Goal: Task Accomplishment & Management: Manage account settings

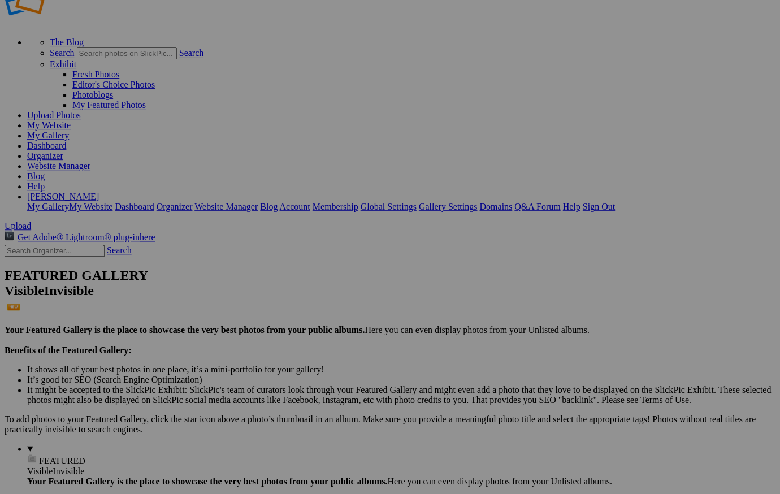
scroll to position [34, 0]
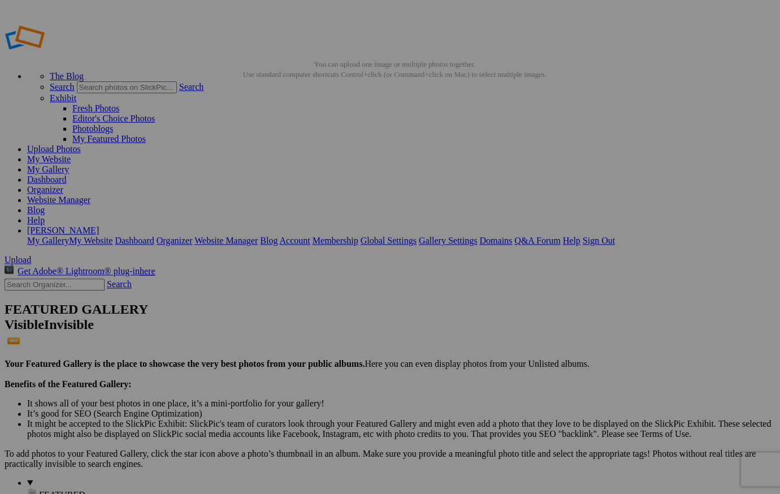
click at [69, 164] on link "My Gallery" at bounding box center [48, 169] width 42 height 10
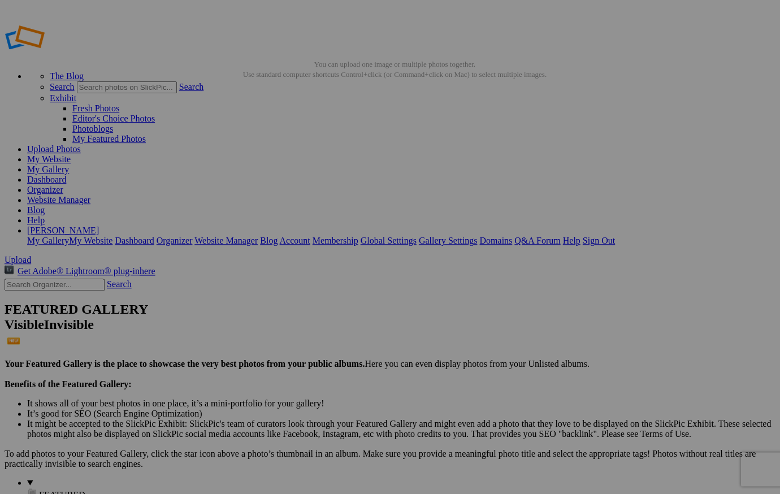
click at [315, 320] on span "Yes" at bounding box center [308, 321] width 13 height 10
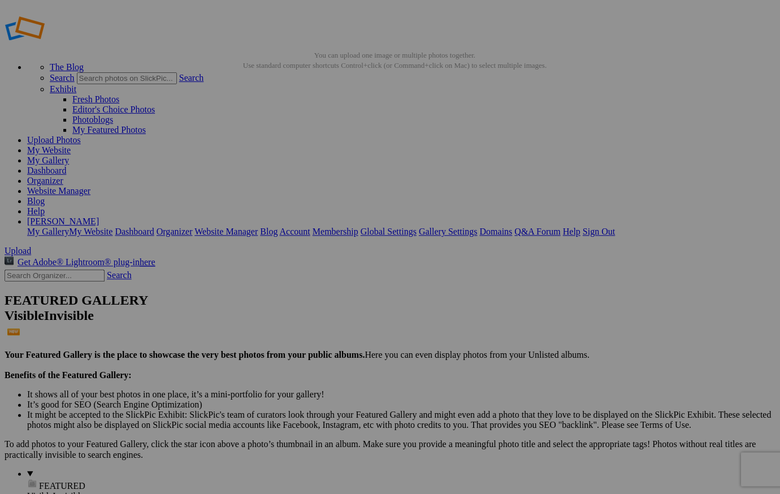
scroll to position [6, 0]
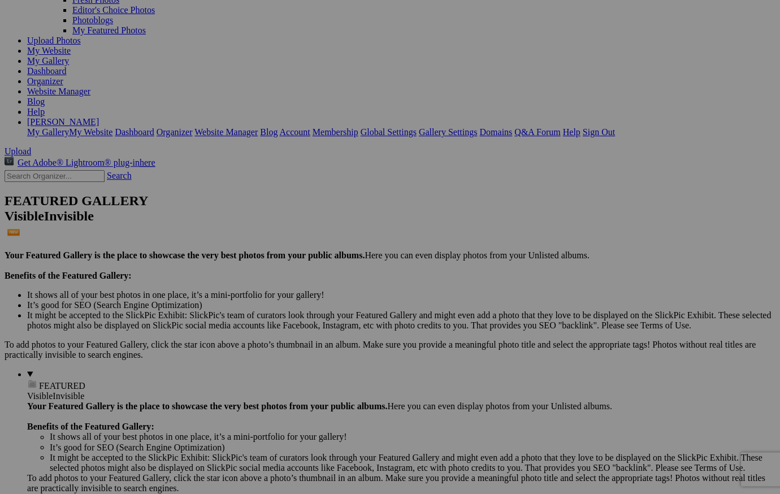
scroll to position [108, 0]
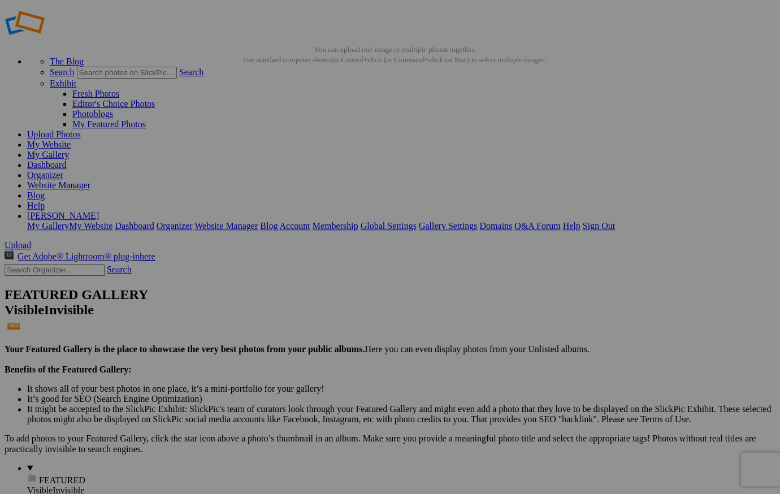
scroll to position [18, 0]
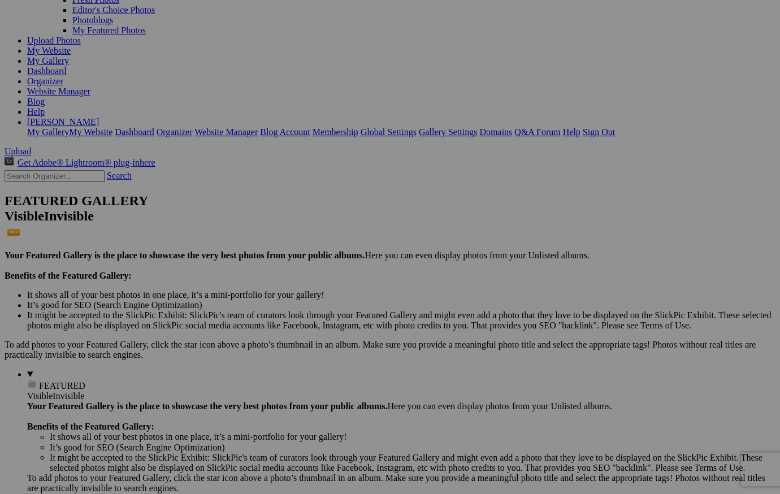
scroll to position [108, 0]
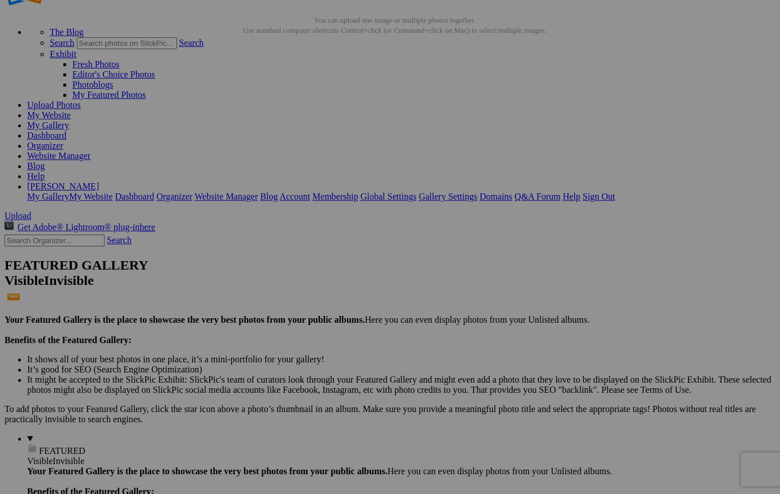
scroll to position [50, 0]
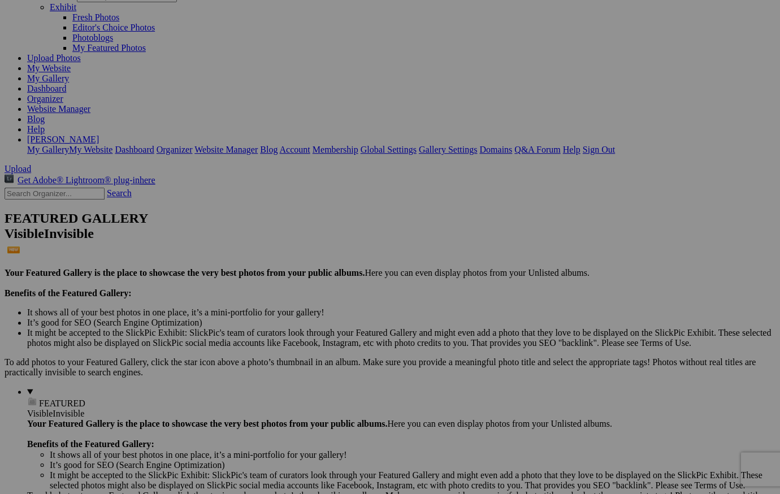
scroll to position [90, 0]
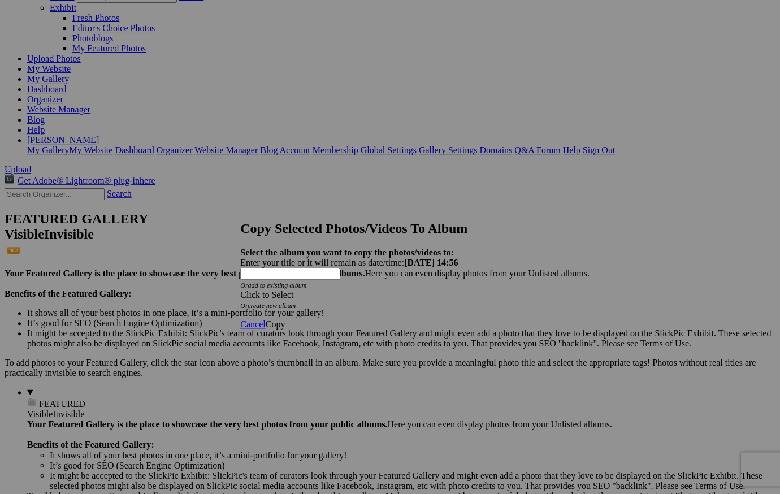
click at [240, 290] on span at bounding box center [240, 295] width 0 height 10
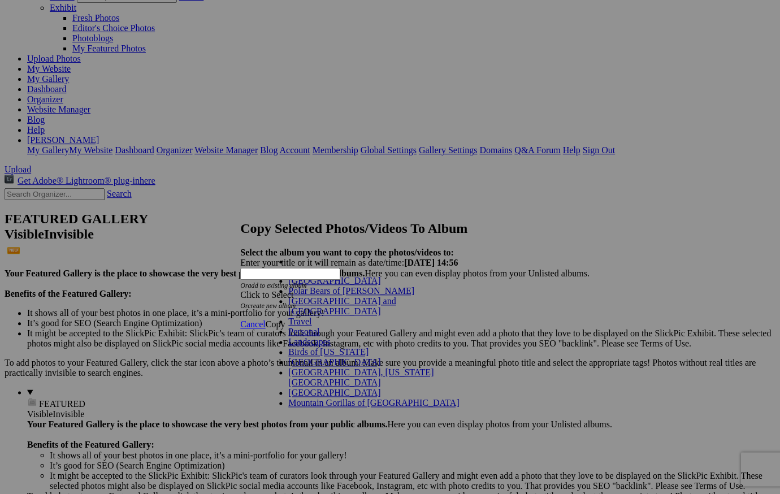
click at [295, 336] on link "Personal" at bounding box center [303, 332] width 31 height 10
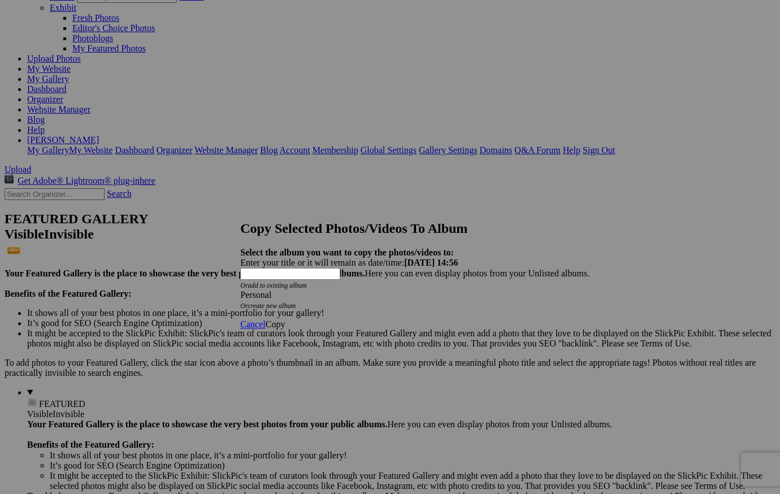
click at [285, 319] on span "Copy" at bounding box center [275, 324] width 20 height 10
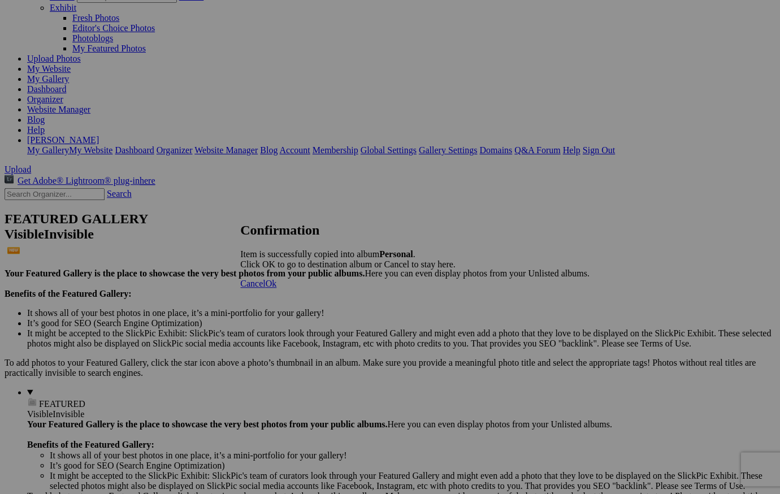
click at [276, 288] on span "Ok" at bounding box center [270, 284] width 11 height 10
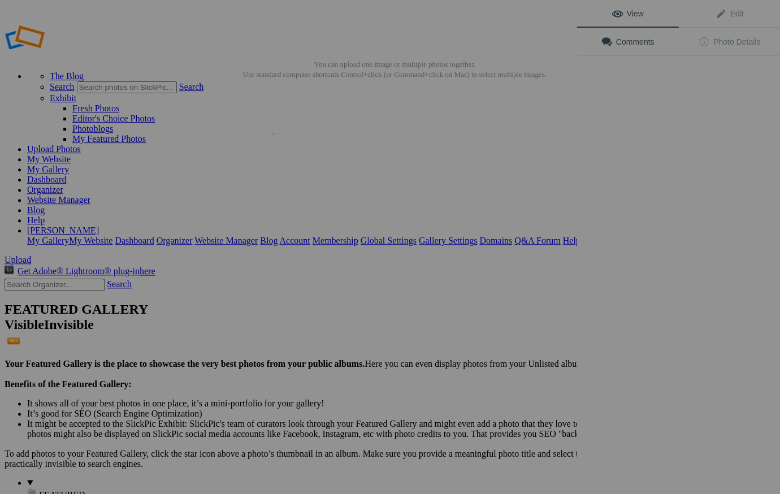
click at [315, 181] on img at bounding box center [314, 168] width 85 height 71
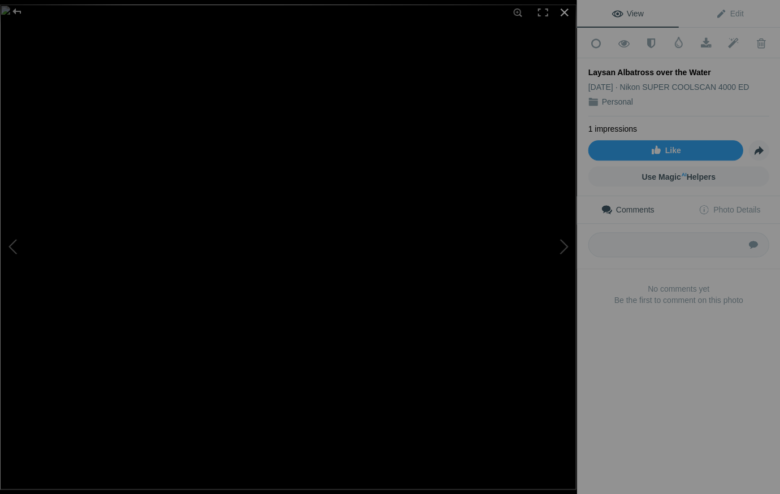
click at [565, 11] on div at bounding box center [564, 12] width 25 height 25
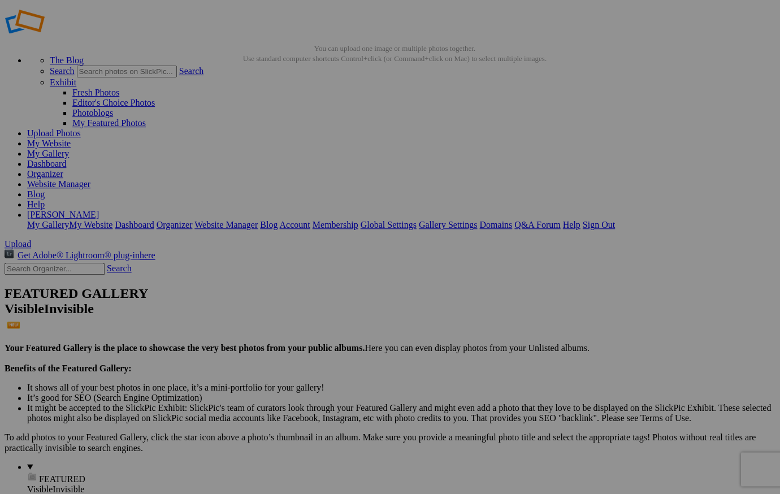
scroll to position [19, 0]
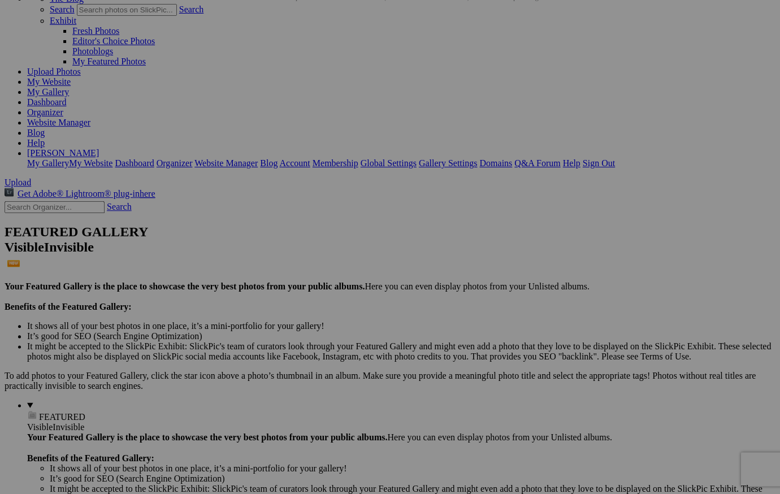
scroll to position [76, 0]
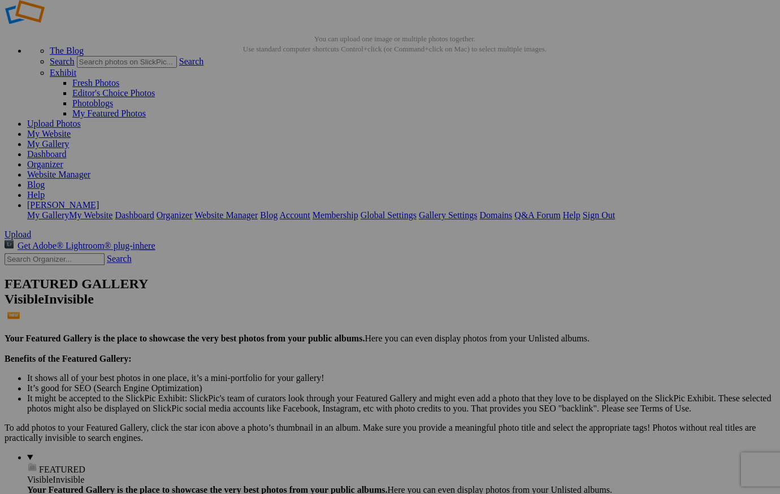
scroll to position [26, 0]
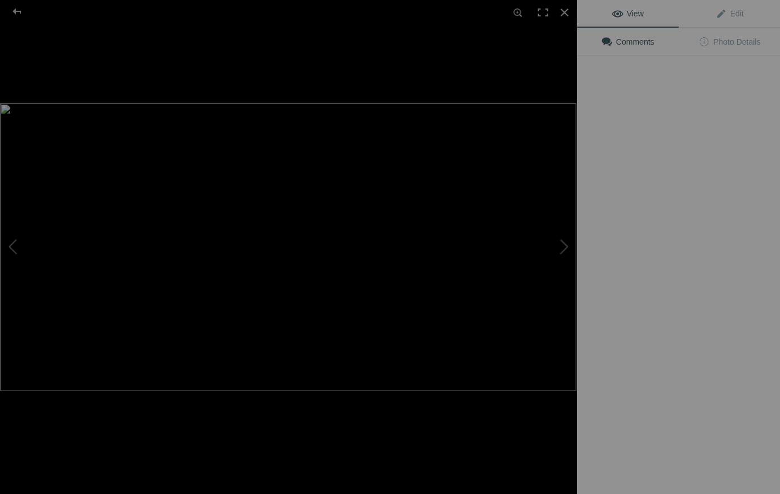
click at [713, 145] on div "View Edit Comments Photo Details" at bounding box center [677, 247] width 203 height 494
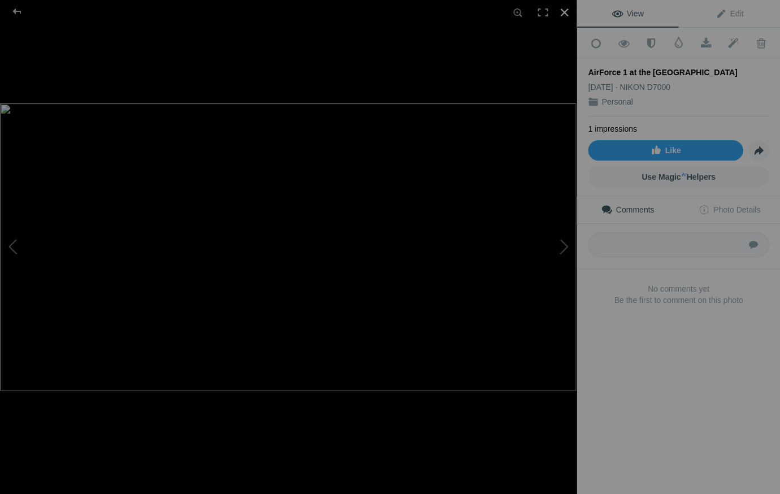
click at [561, 10] on div at bounding box center [564, 12] width 25 height 25
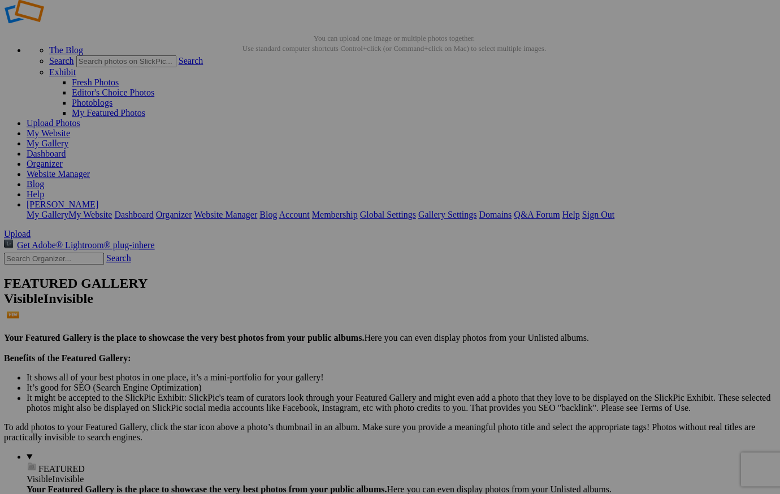
scroll to position [27, 1]
